Goal: Information Seeking & Learning: Learn about a topic

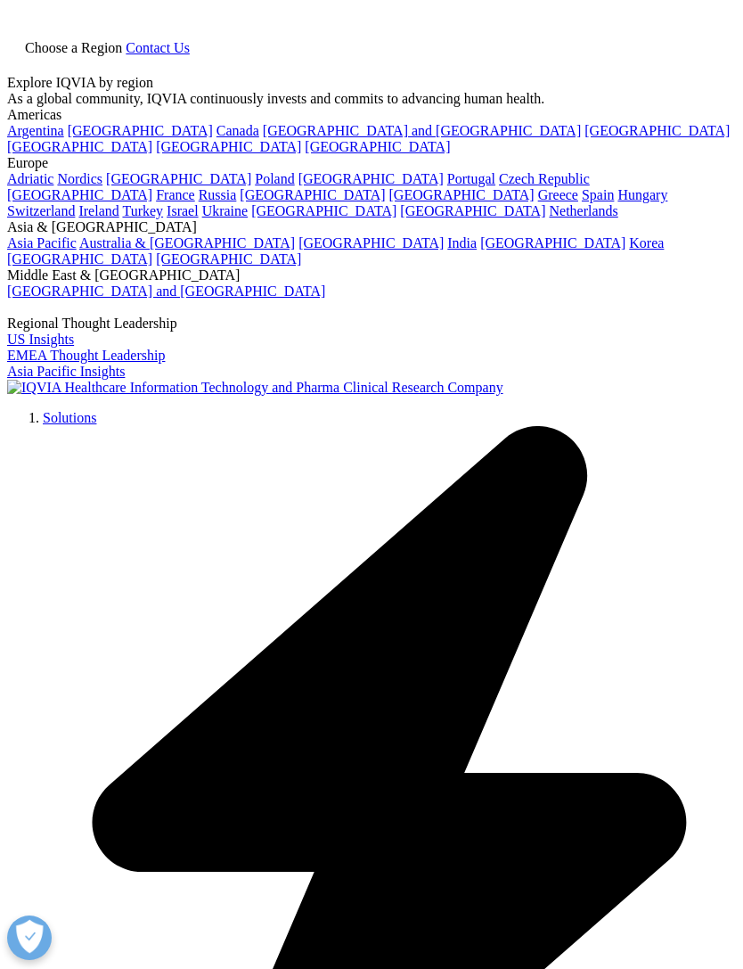
type input "real world evidence"
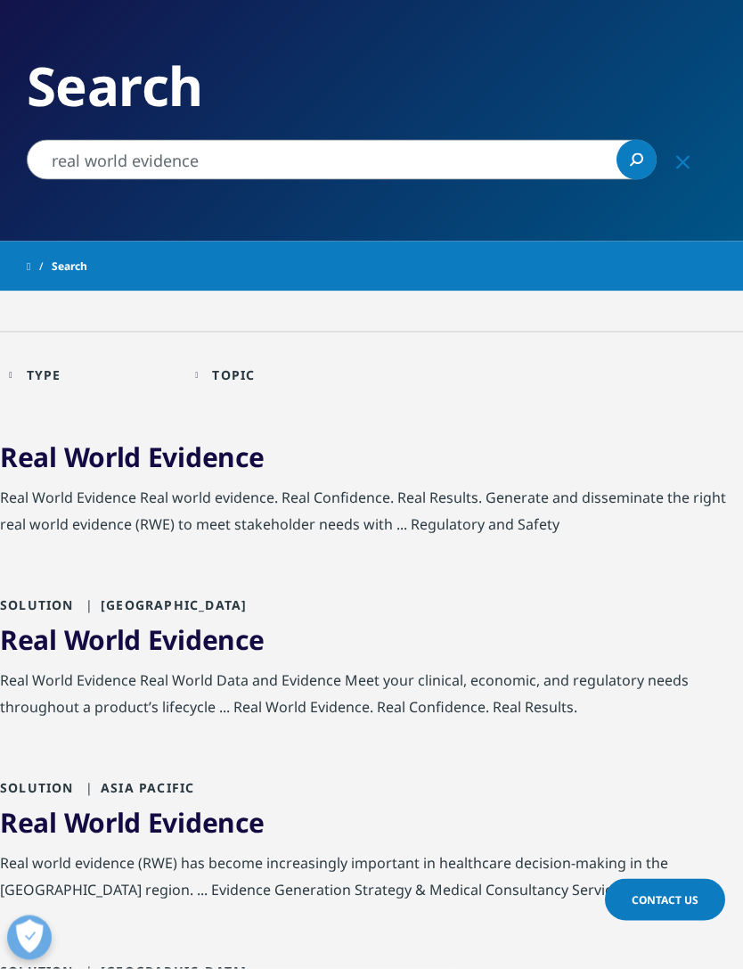
scroll to position [132, 0]
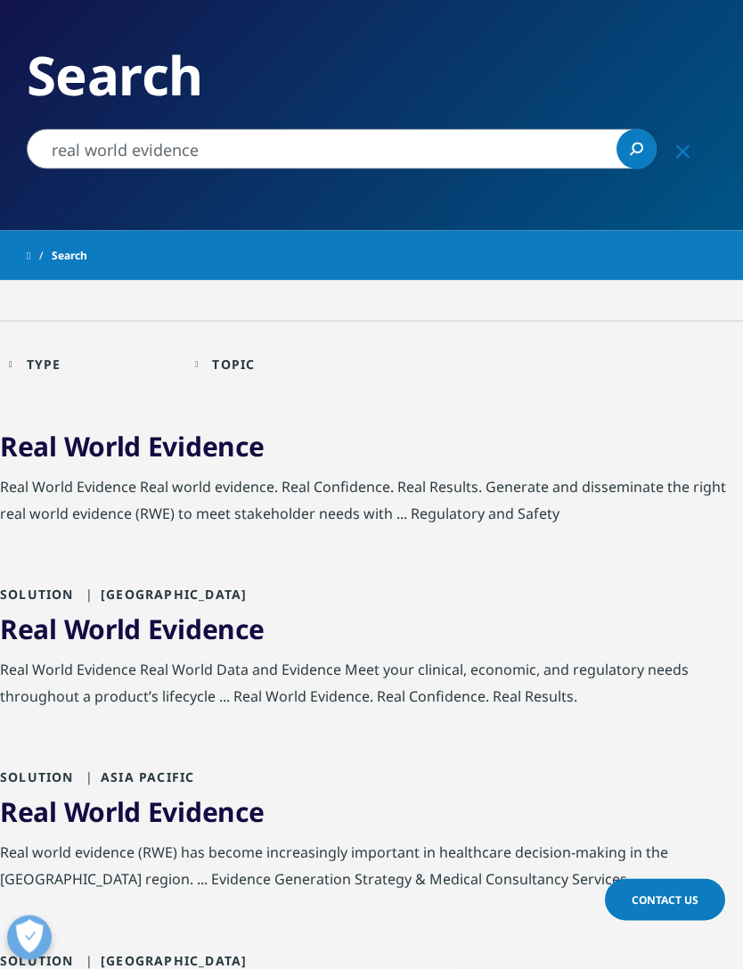
click at [59, 454] on link "Real World Evidence" at bounding box center [132, 446] width 264 height 37
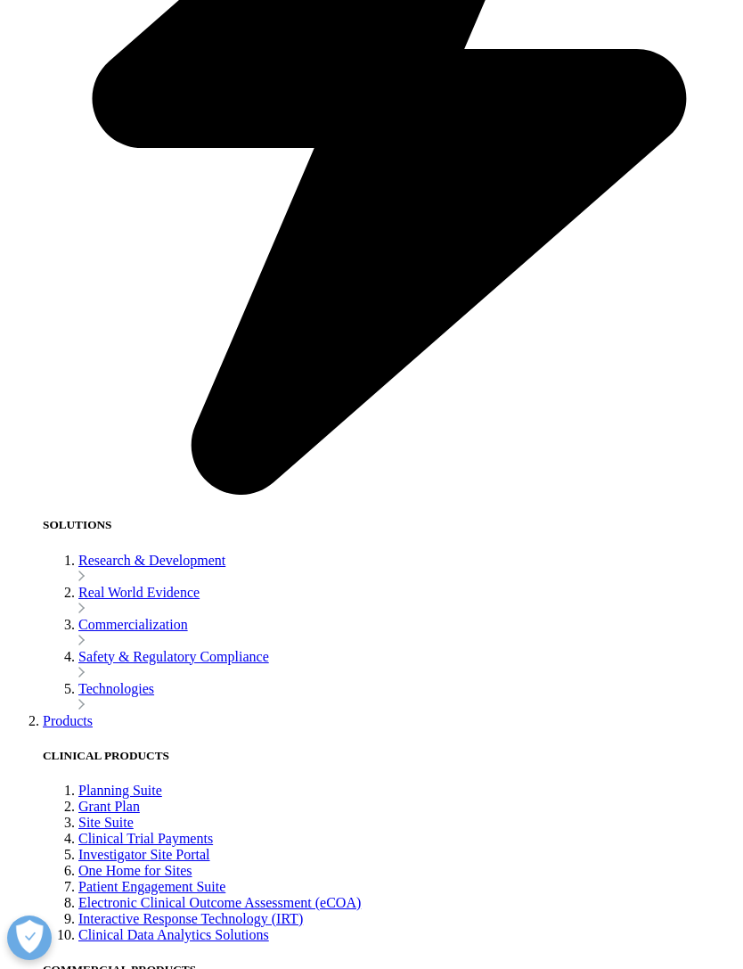
scroll to position [1655, 0]
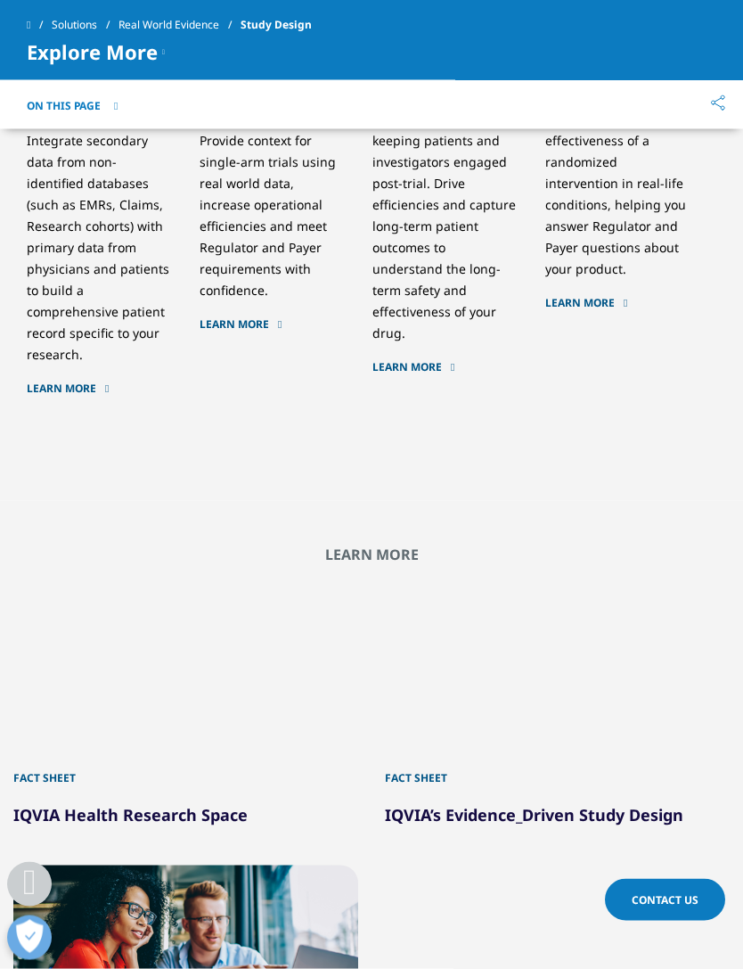
scroll to position [2225, 0]
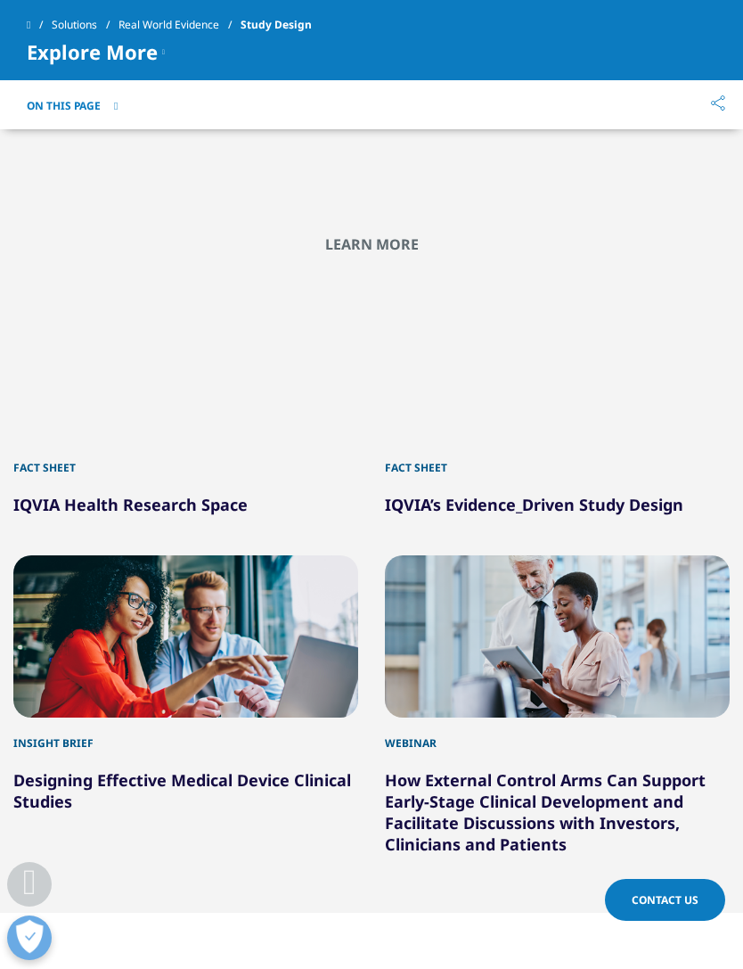
click at [575, 381] on div at bounding box center [557, 361] width 345 height 162
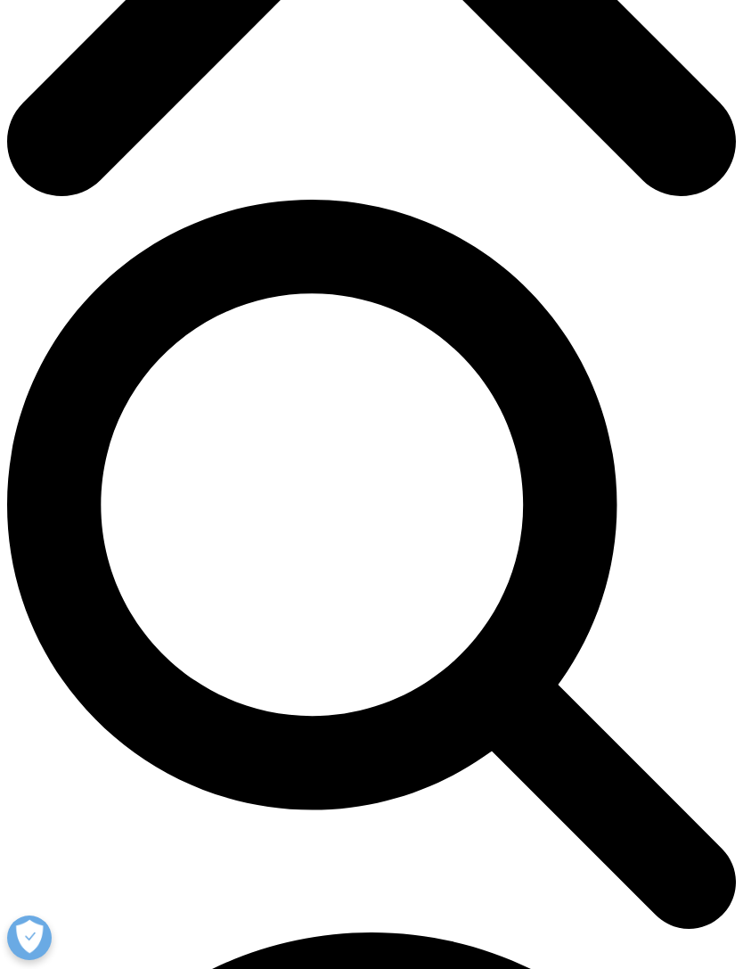
scroll to position [621, 0]
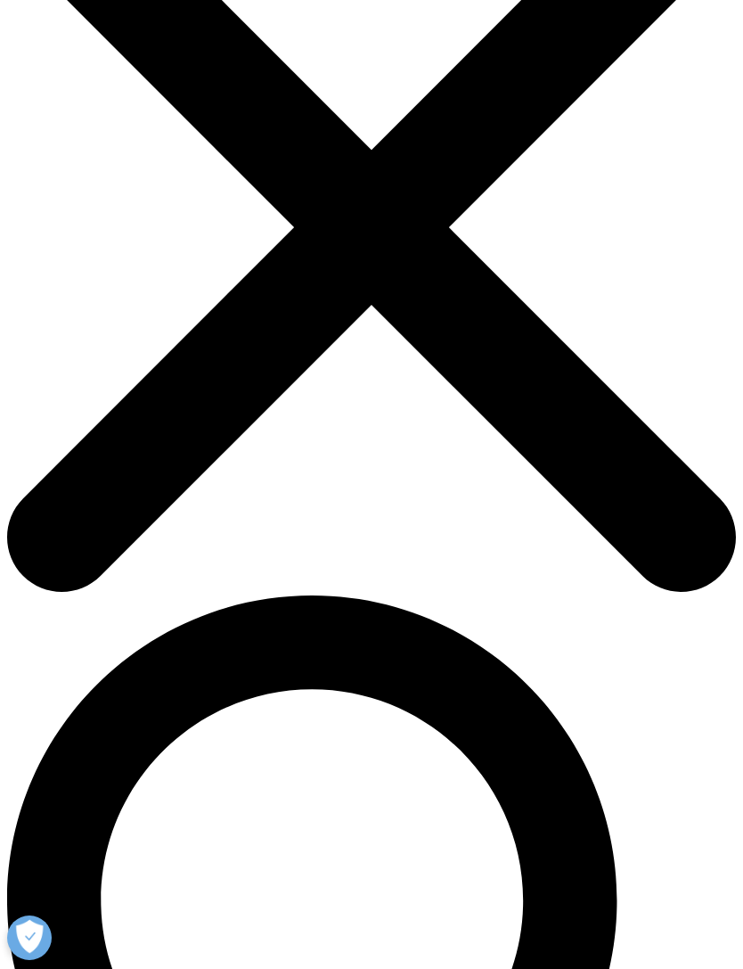
scroll to position [0, 0]
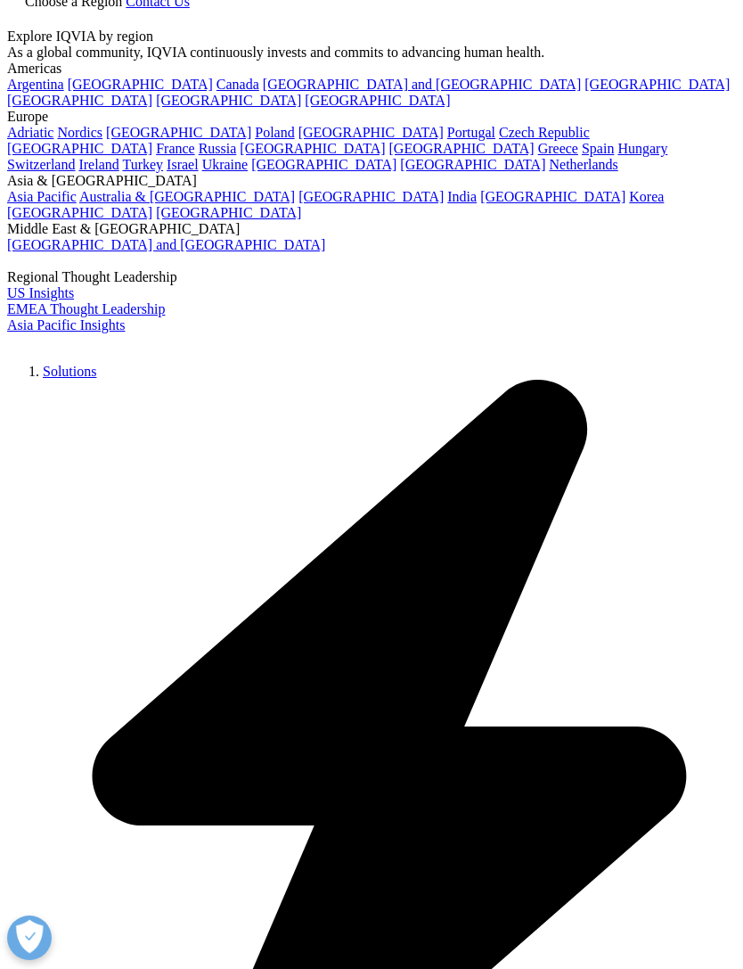
scroll to position [2230, 0]
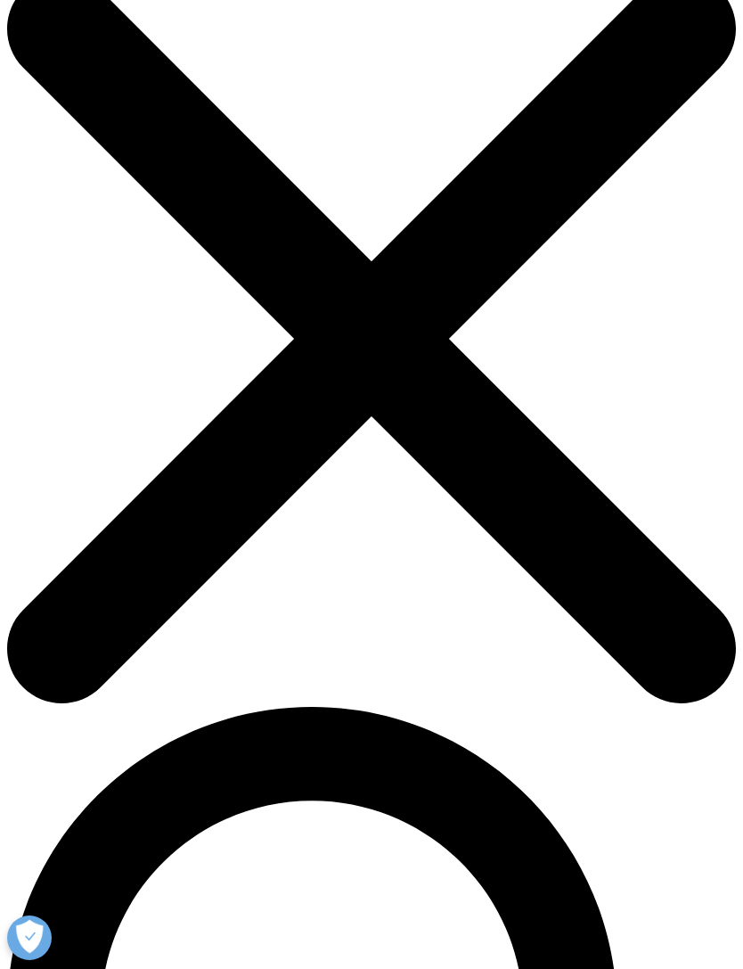
scroll to position [58, 0]
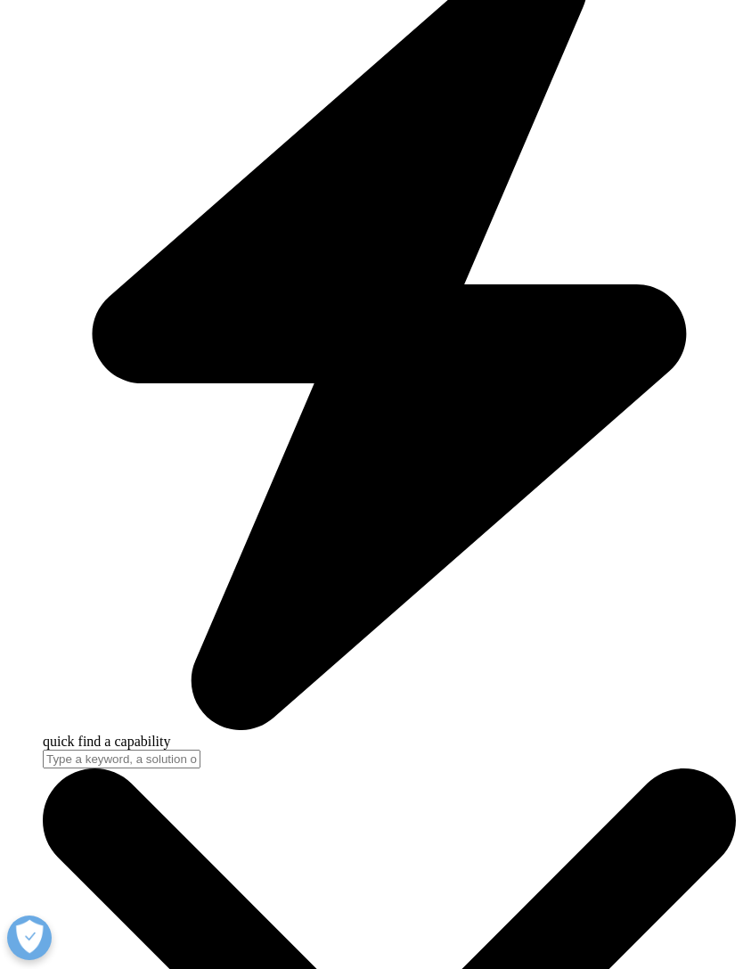
scroll to position [2907, 0]
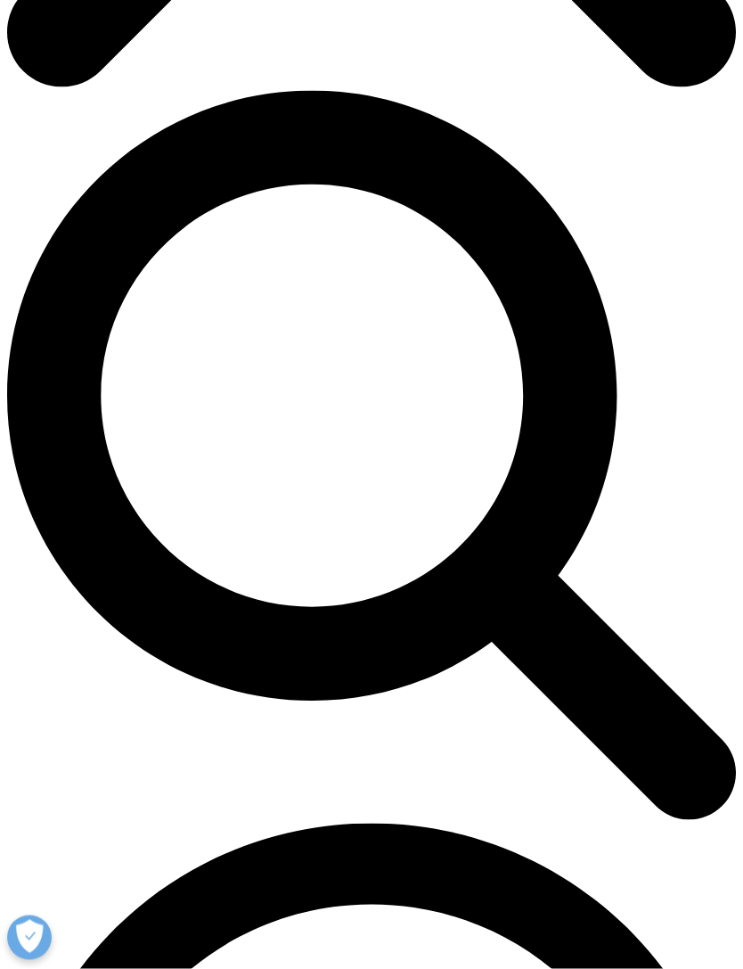
scroll to position [668, 0]
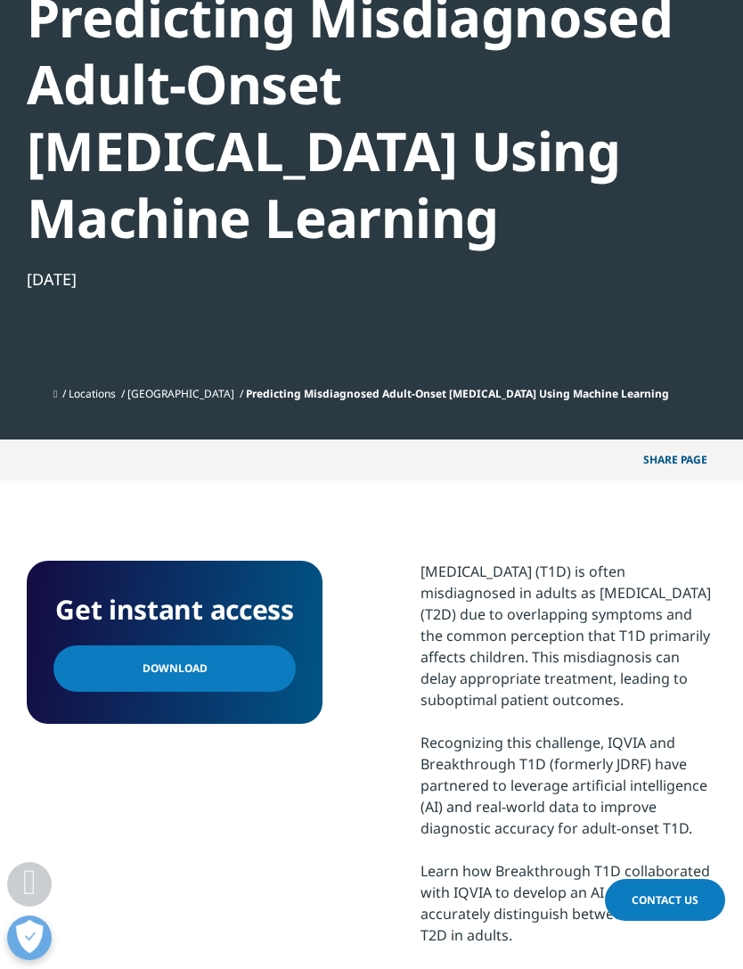
scroll to position [697, 0]
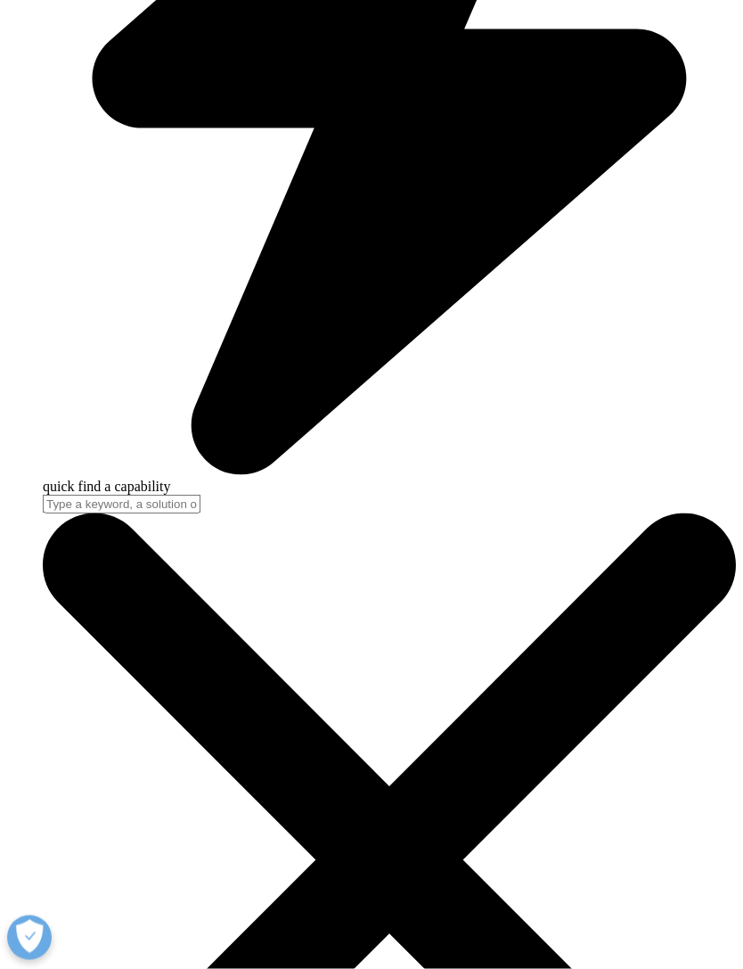
scroll to position [2993, 0]
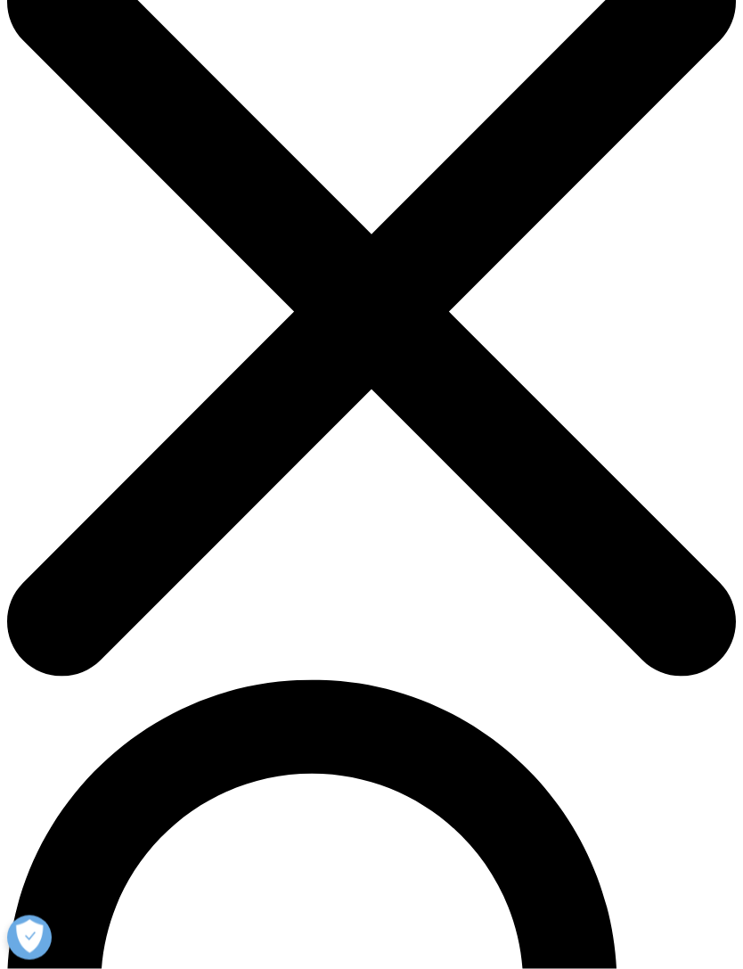
scroll to position [64, 0]
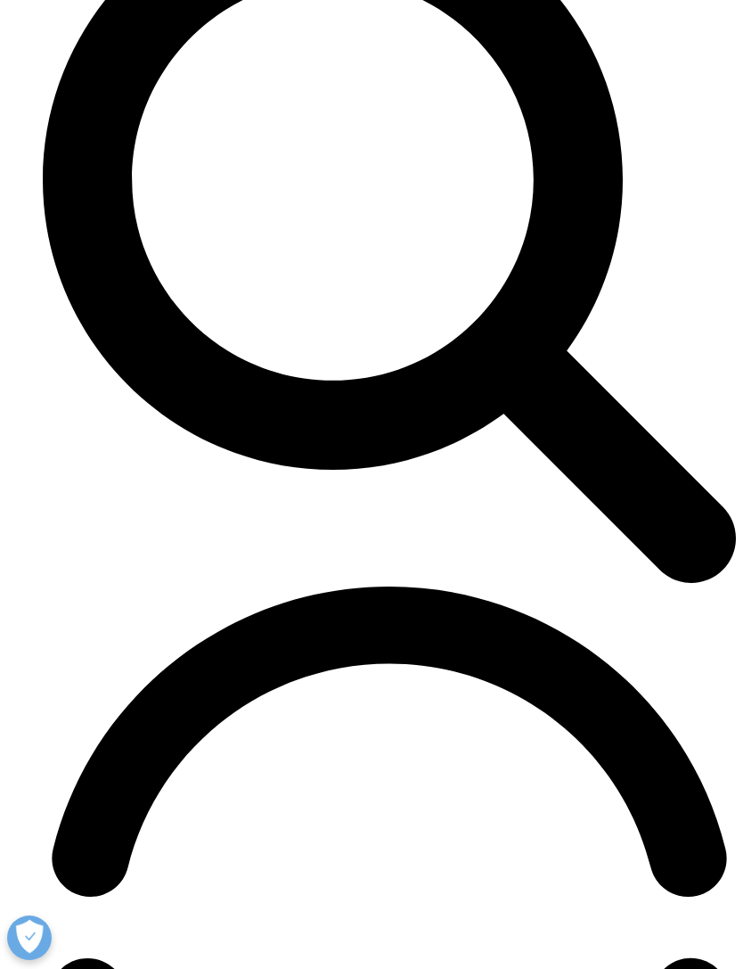
scroll to position [4402, 0]
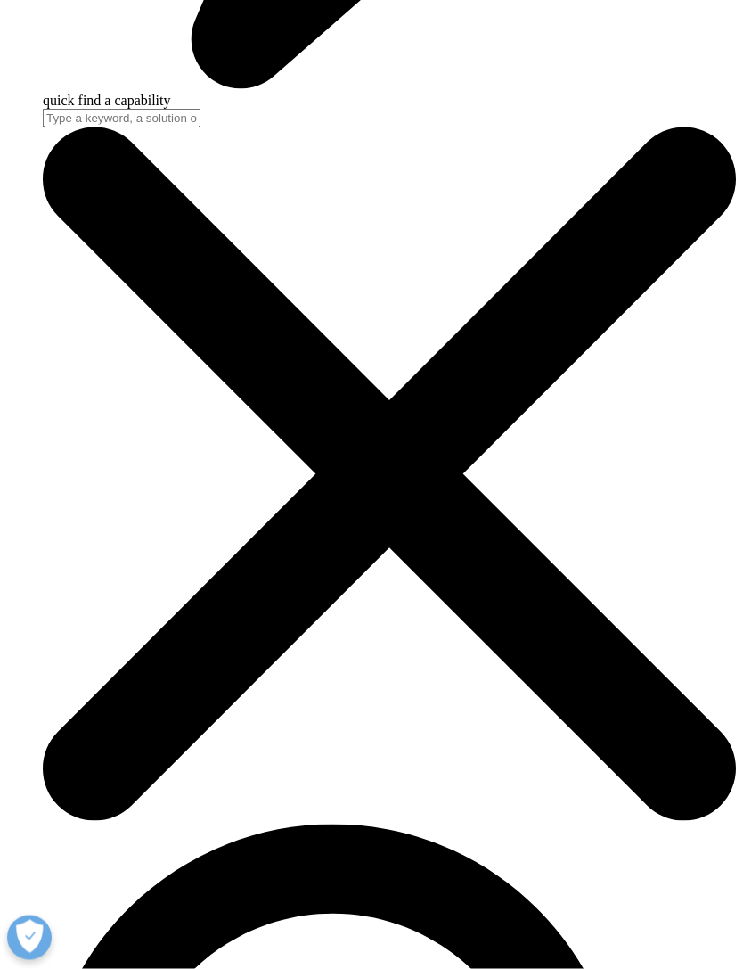
scroll to position [3322, 0]
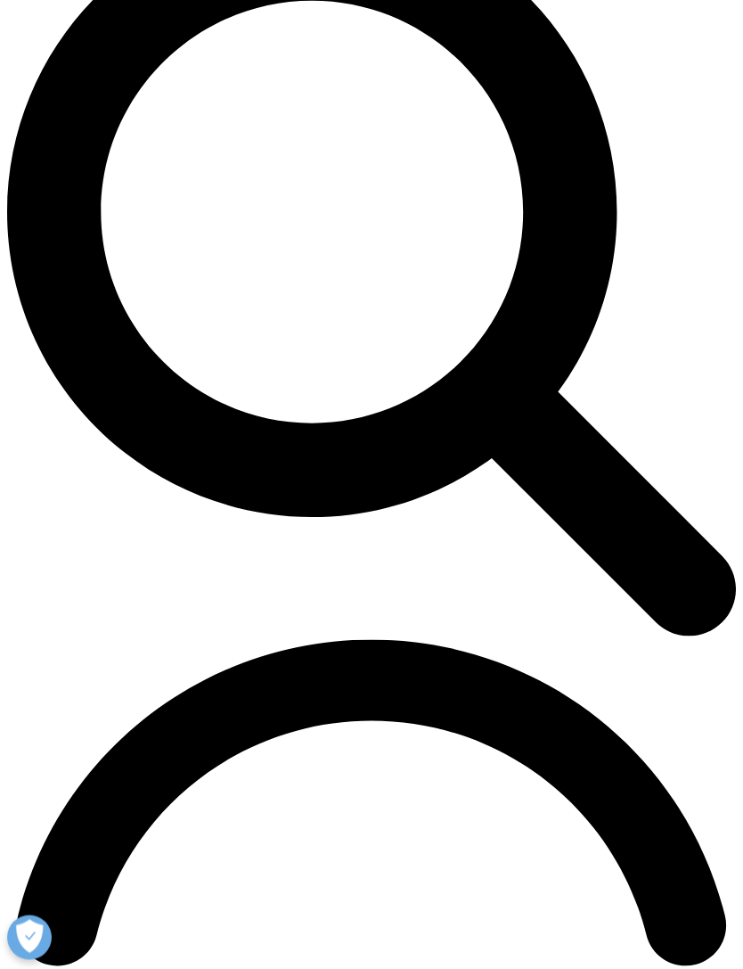
scroll to position [852, 0]
